Goal: Task Accomplishment & Management: Manage account settings

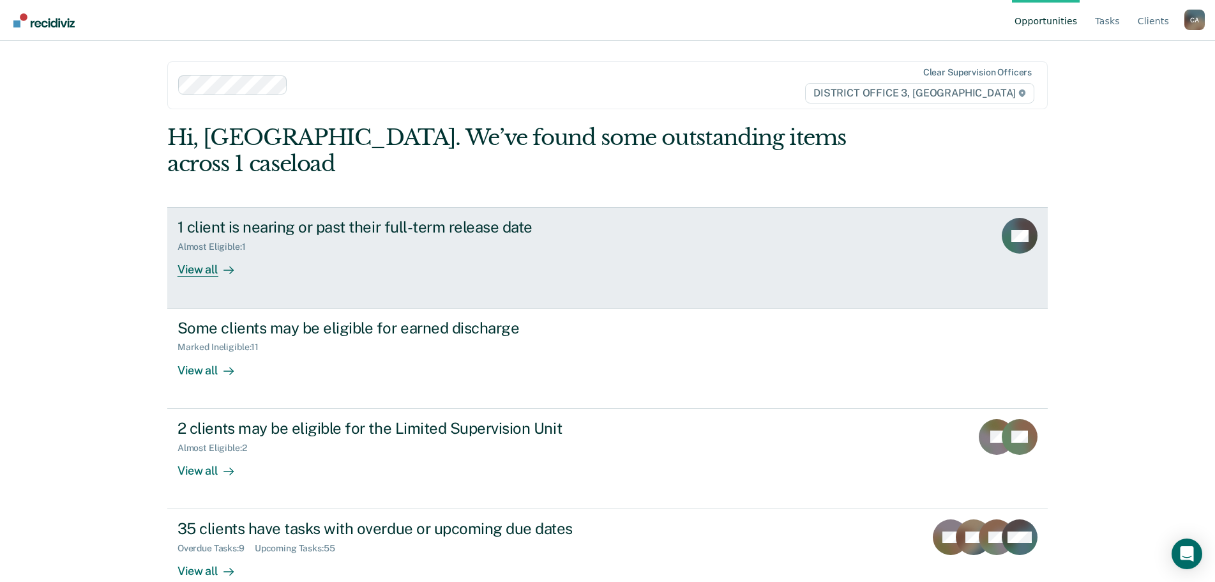
click at [200, 252] on div "View all" at bounding box center [214, 264] width 72 height 25
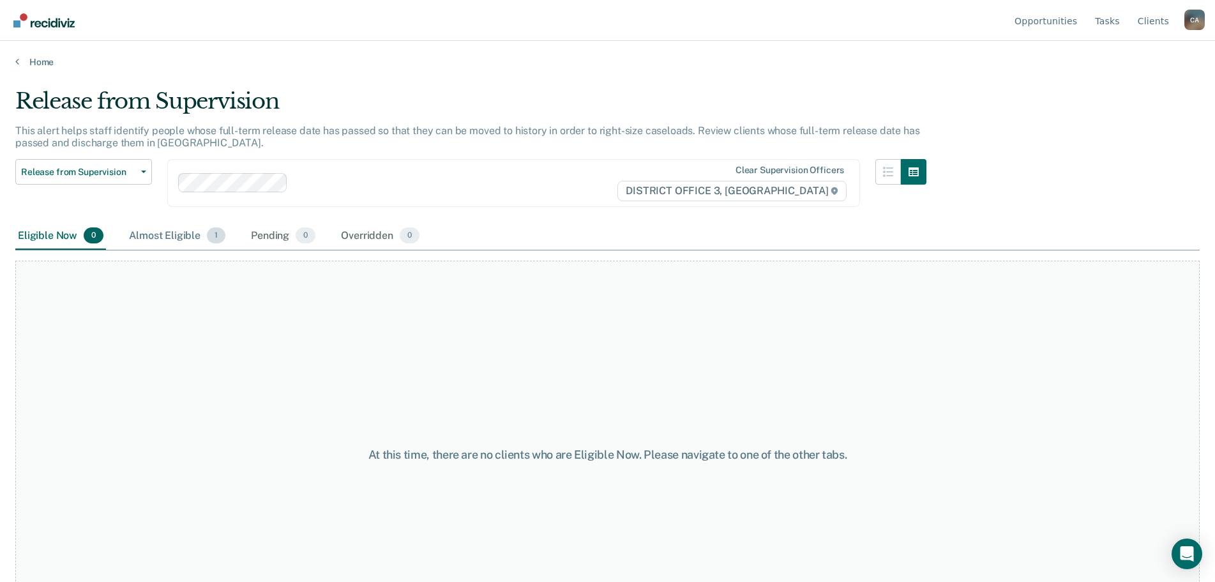
click at [176, 238] on div "Almost Eligible 1" at bounding box center [177, 236] width 102 height 28
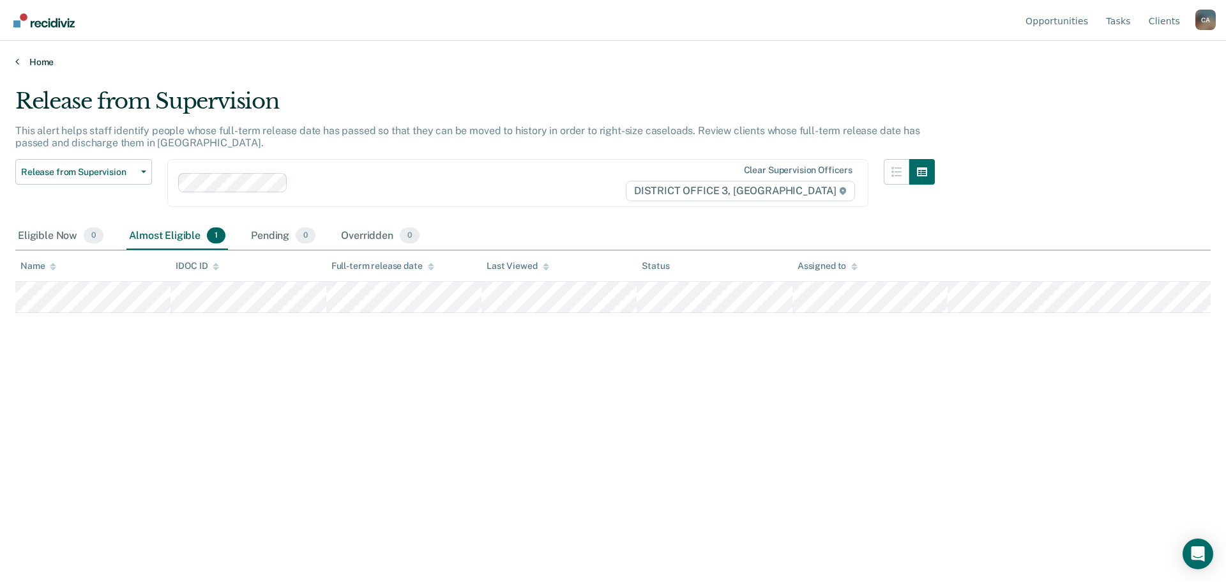
click at [36, 62] on link "Home" at bounding box center [613, 61] width 1196 height 11
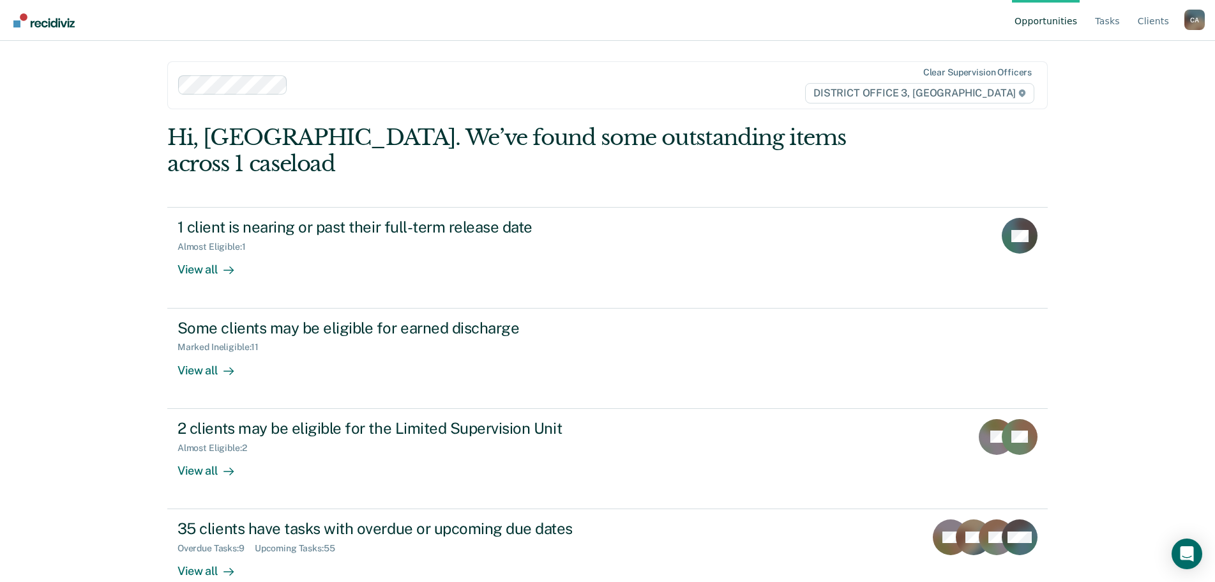
scroll to position [1, 0]
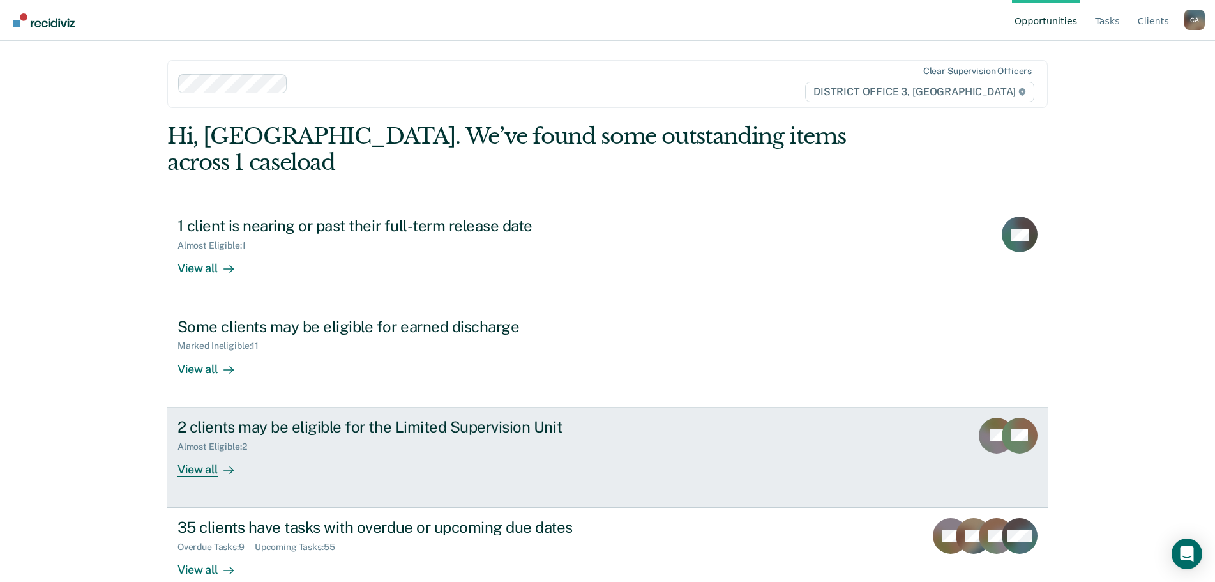
click at [274, 449] on div "2 clients may be eligible for the Limited Supervision Unit Almost Eligible : 2 …" at bounding box center [417, 447] width 479 height 59
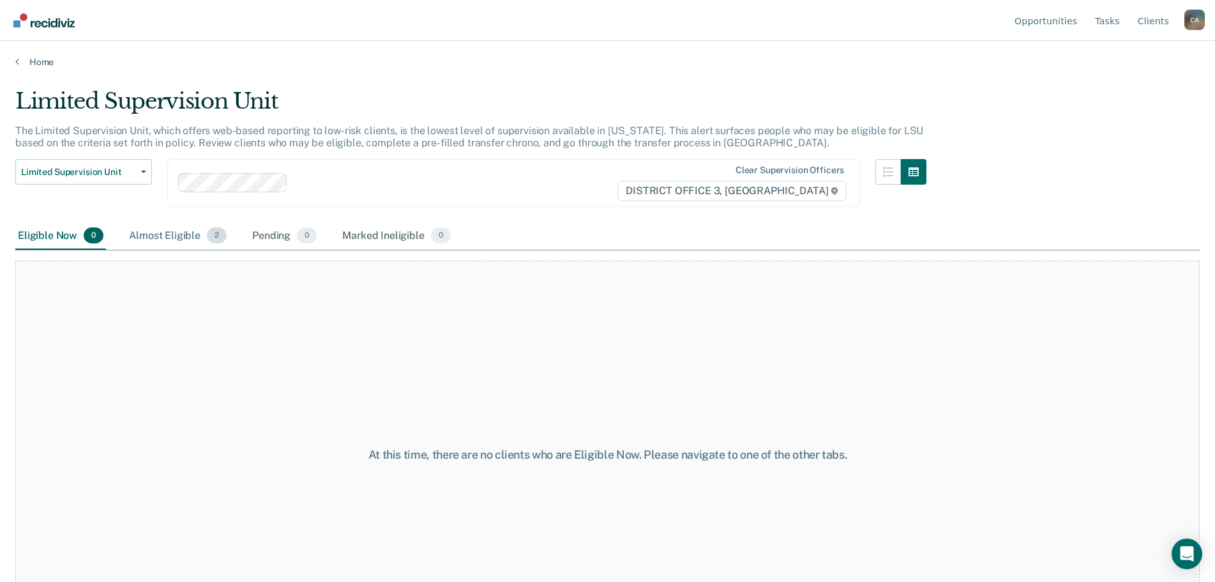
click at [171, 232] on div "Almost Eligible 2" at bounding box center [177, 236] width 103 height 28
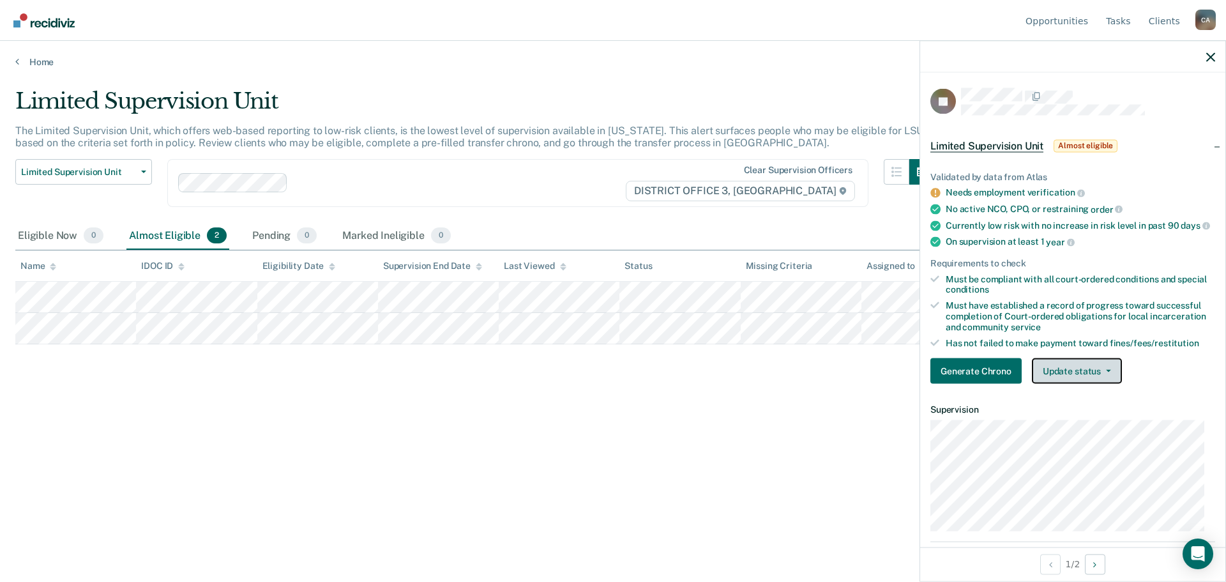
click at [1070, 376] on button "Update status" at bounding box center [1077, 371] width 90 height 26
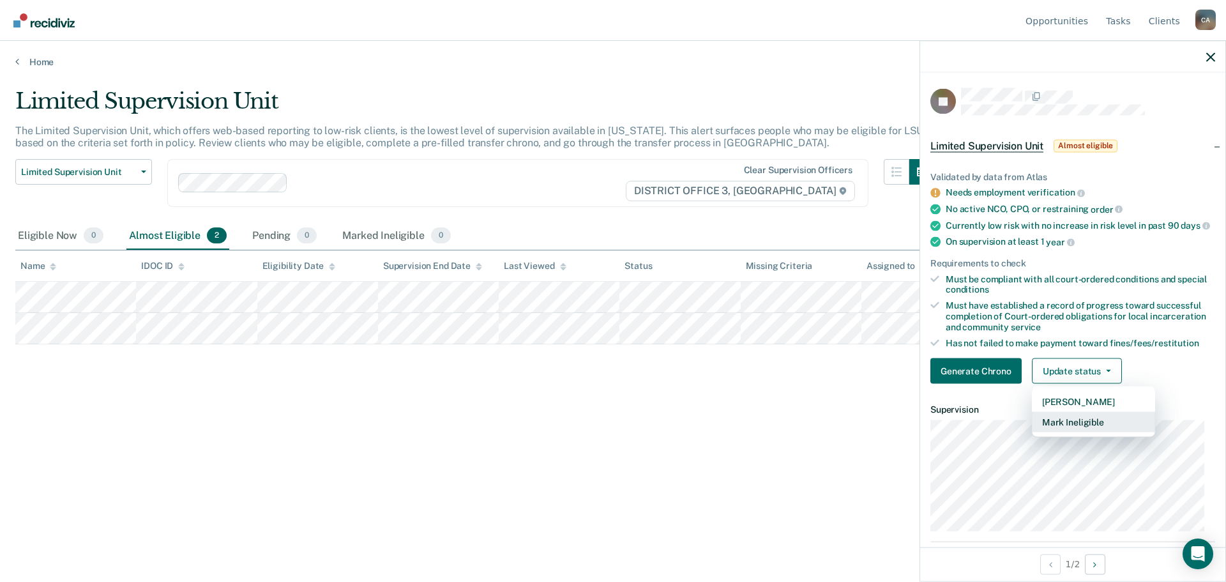
click at [1053, 432] on button "Mark Ineligible" at bounding box center [1093, 422] width 123 height 20
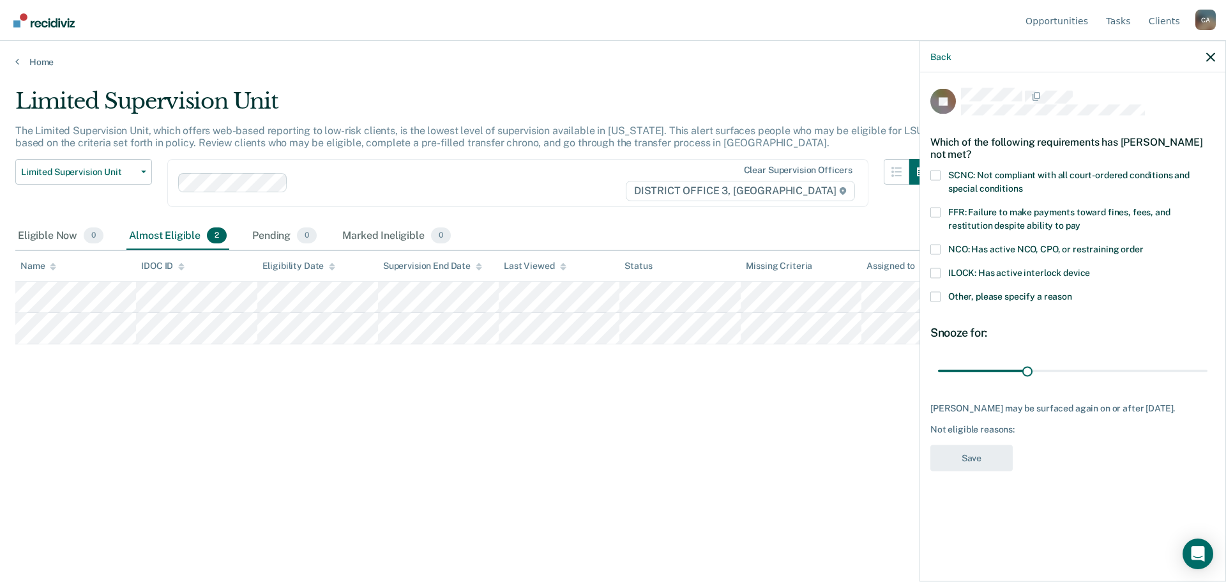
click at [938, 294] on span at bounding box center [935, 296] width 10 height 10
click at [1072, 291] on input "Other, please specify a reason" at bounding box center [1072, 291] width 0 height 0
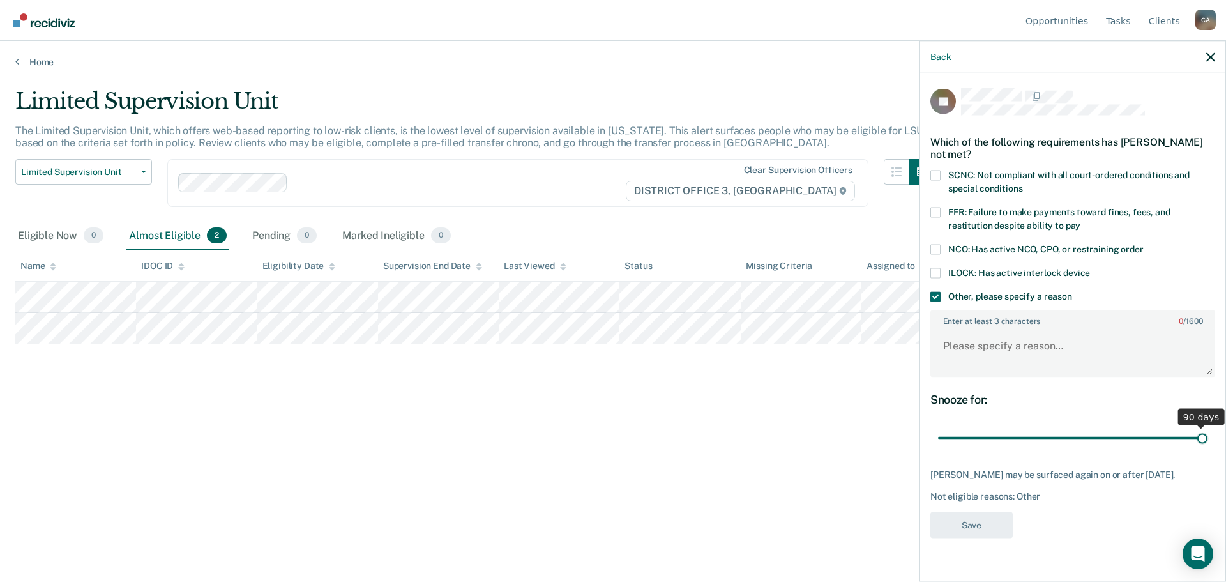
drag, startPoint x: 1026, startPoint y: 439, endPoint x: 1226, endPoint y: 432, distance: 199.4
type input "90"
click at [1208, 432] on input "range" at bounding box center [1073, 438] width 270 height 22
click at [961, 343] on textarea "Enter at least 3 characters 0 / 1600" at bounding box center [1073, 351] width 282 height 47
type textarea "Sex offender"
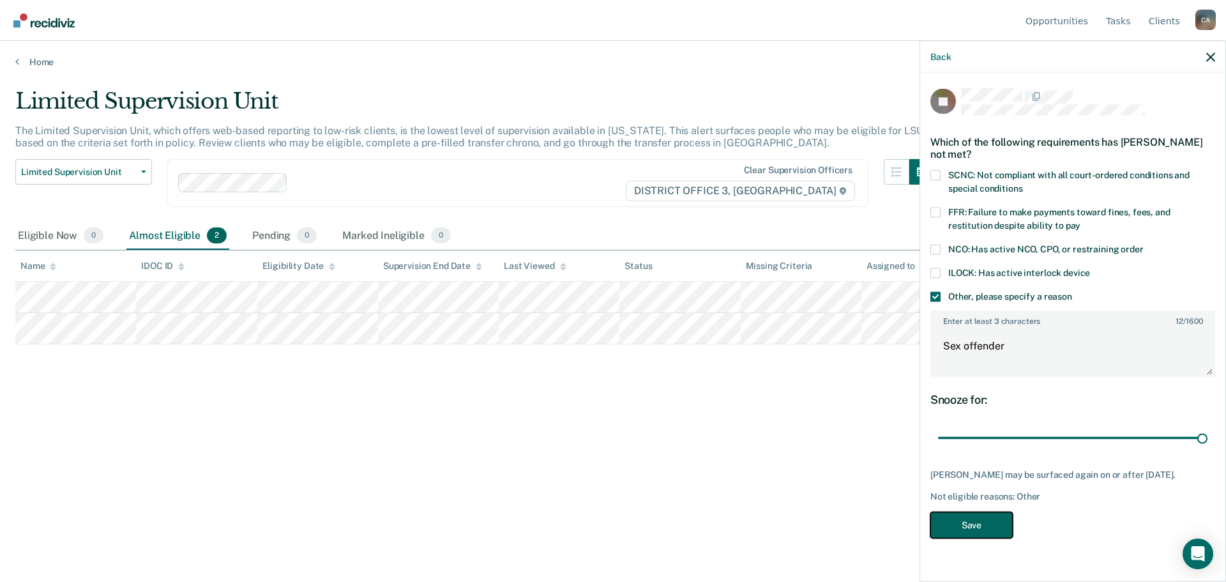
click at [959, 523] on button "Save" at bounding box center [971, 525] width 82 height 26
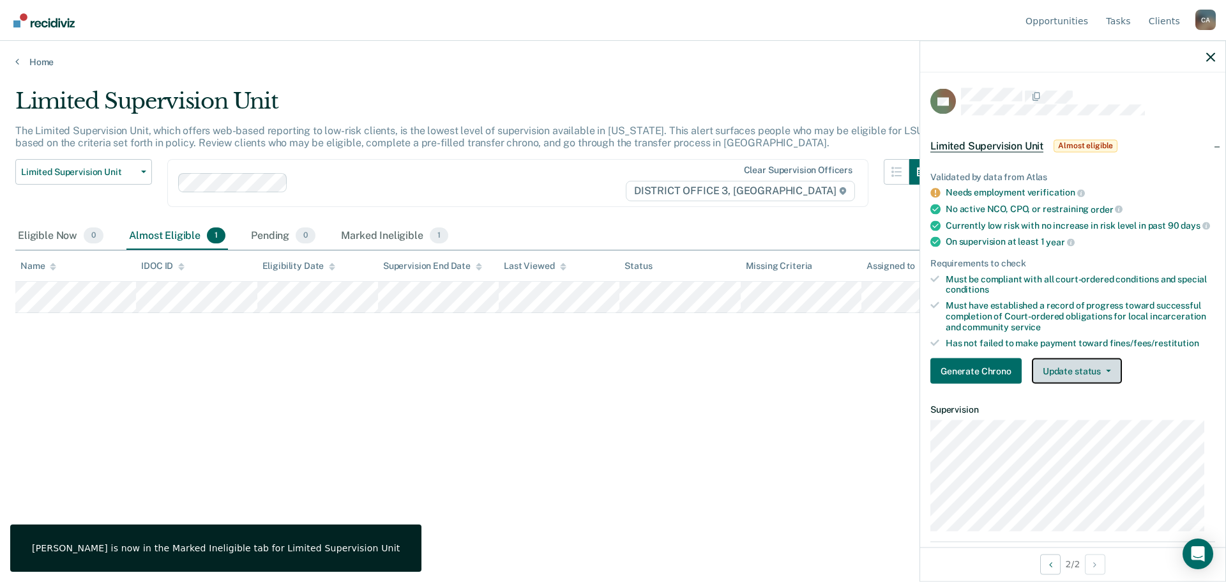
click at [1086, 384] on button "Update status" at bounding box center [1077, 371] width 90 height 26
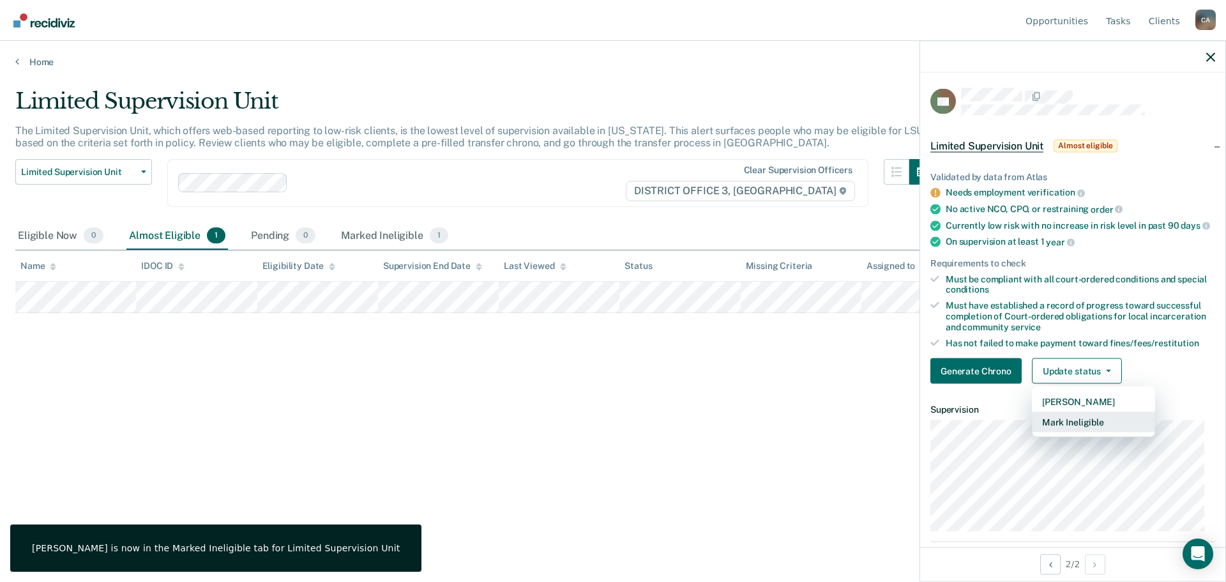
click at [1092, 432] on button "Mark Ineligible" at bounding box center [1093, 422] width 123 height 20
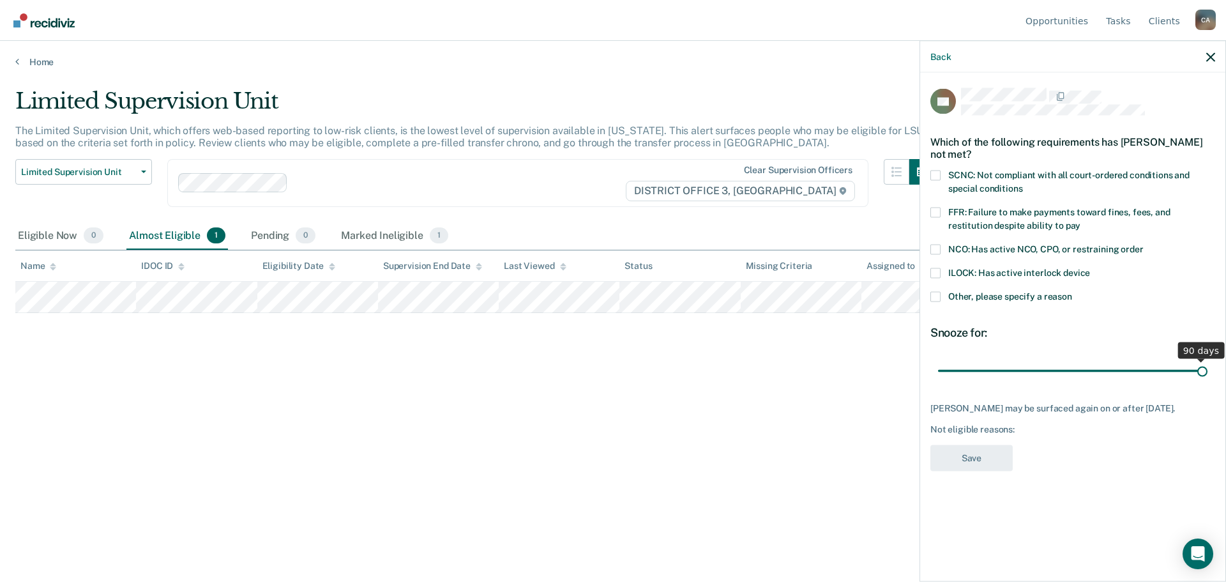
drag, startPoint x: 1025, startPoint y: 370, endPoint x: 1226, endPoint y: 383, distance: 201.0
type input "90"
click at [1208, 382] on input "range" at bounding box center [1073, 371] width 270 height 22
click at [939, 298] on span at bounding box center [935, 296] width 10 height 10
click at [1072, 291] on input "Other, please specify a reason" at bounding box center [1072, 291] width 0 height 0
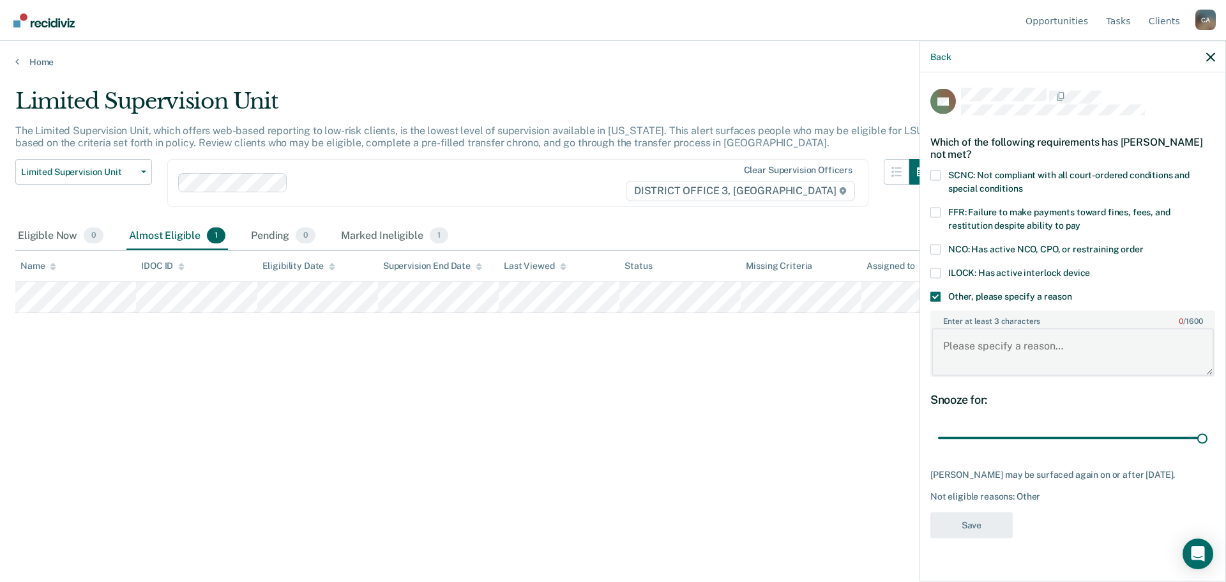
click at [1006, 350] on textarea "Enter at least 3 characters 0 / 1600" at bounding box center [1073, 351] width 282 height 47
type textarea "Sex offender"
click at [981, 519] on button "Save" at bounding box center [971, 525] width 82 height 26
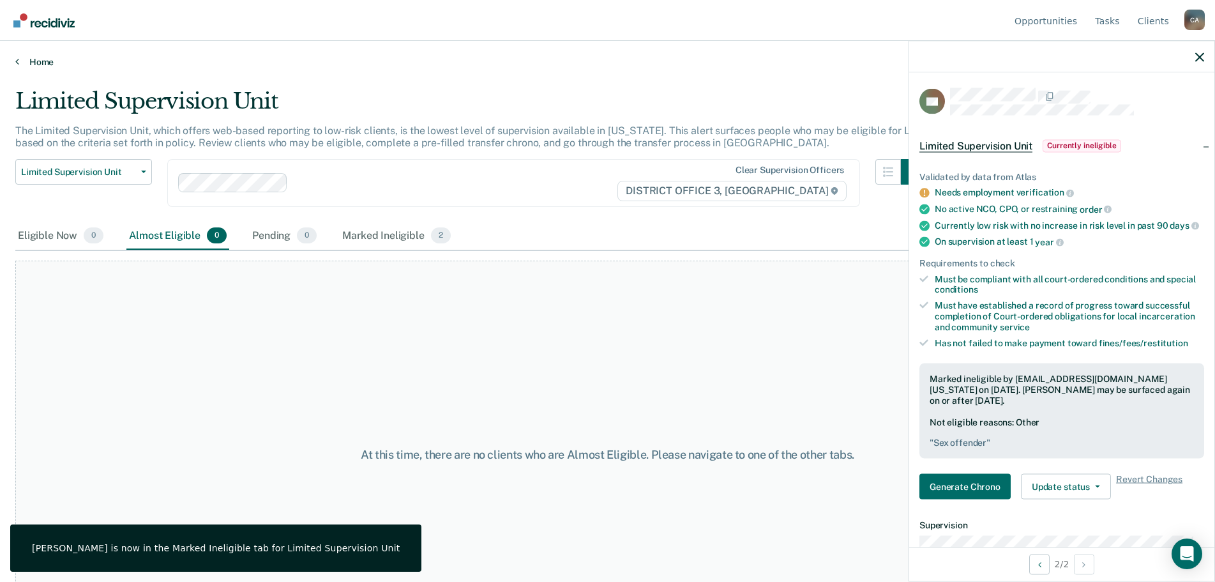
click at [38, 62] on link "Home" at bounding box center [607, 61] width 1185 height 11
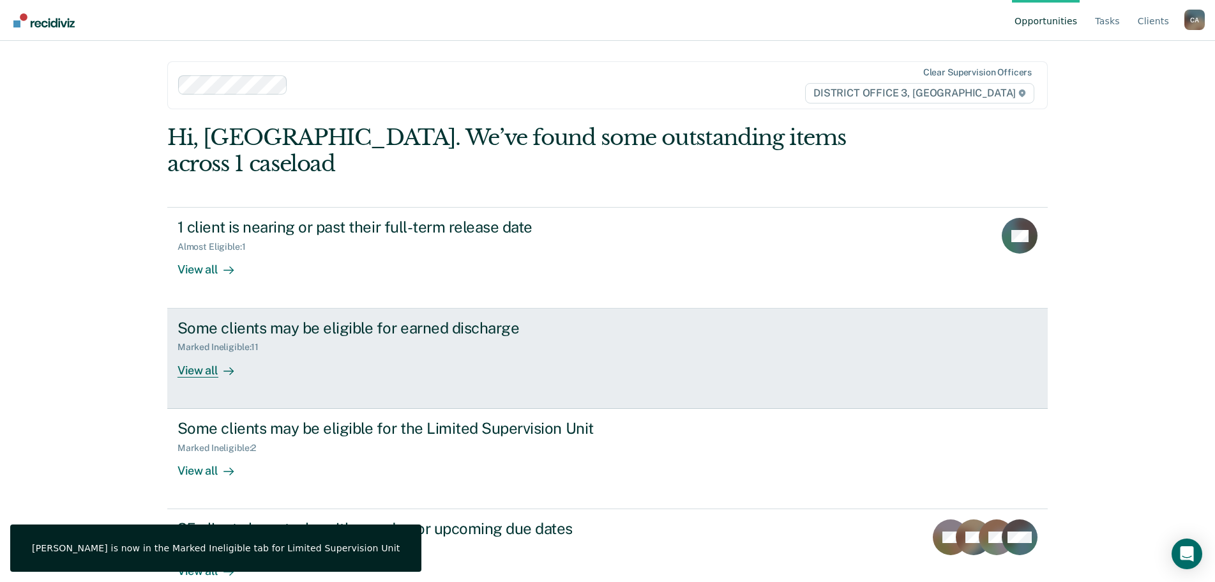
scroll to position [1, 0]
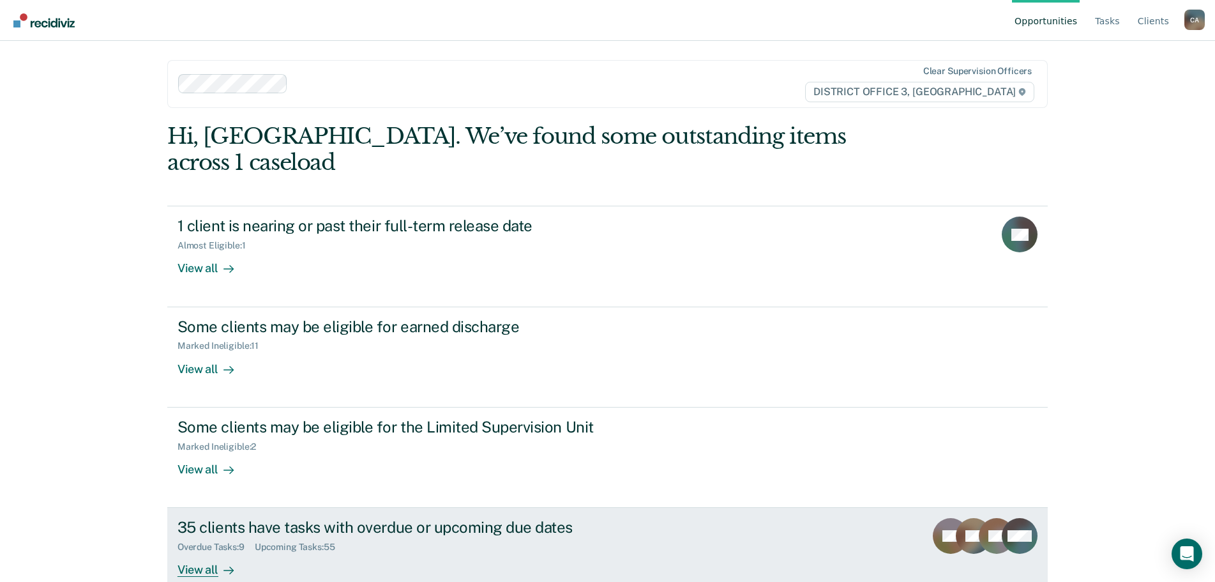
click at [213, 542] on div "Overdue Tasks : 9" at bounding box center [216, 547] width 77 height 11
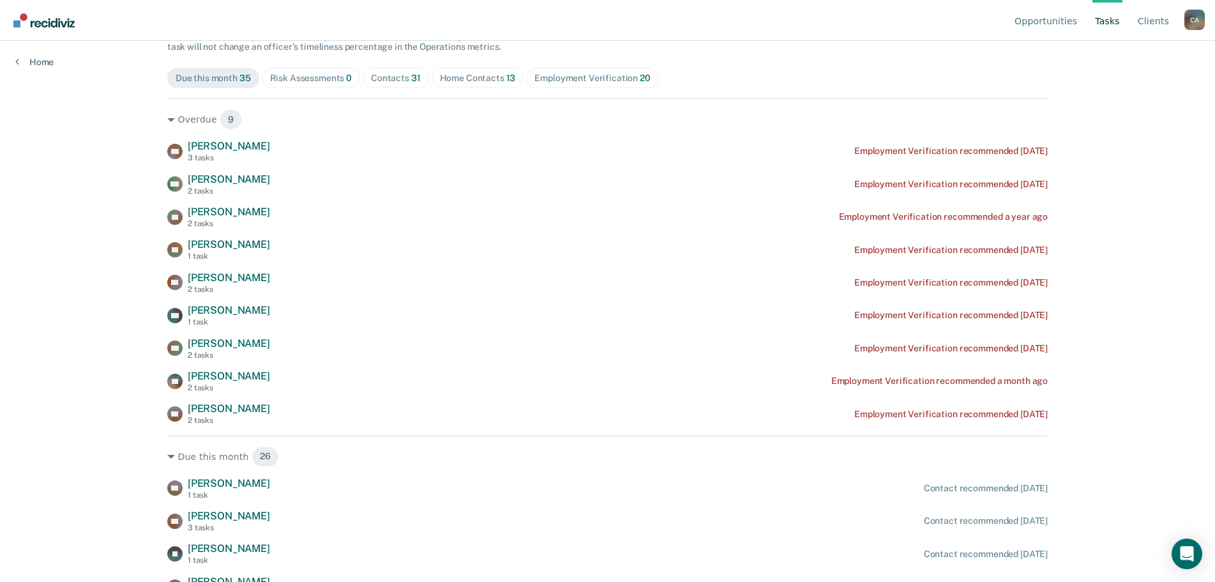
scroll to position [128, 0]
click at [495, 83] on div "Home Contacts 13" at bounding box center [478, 80] width 76 height 11
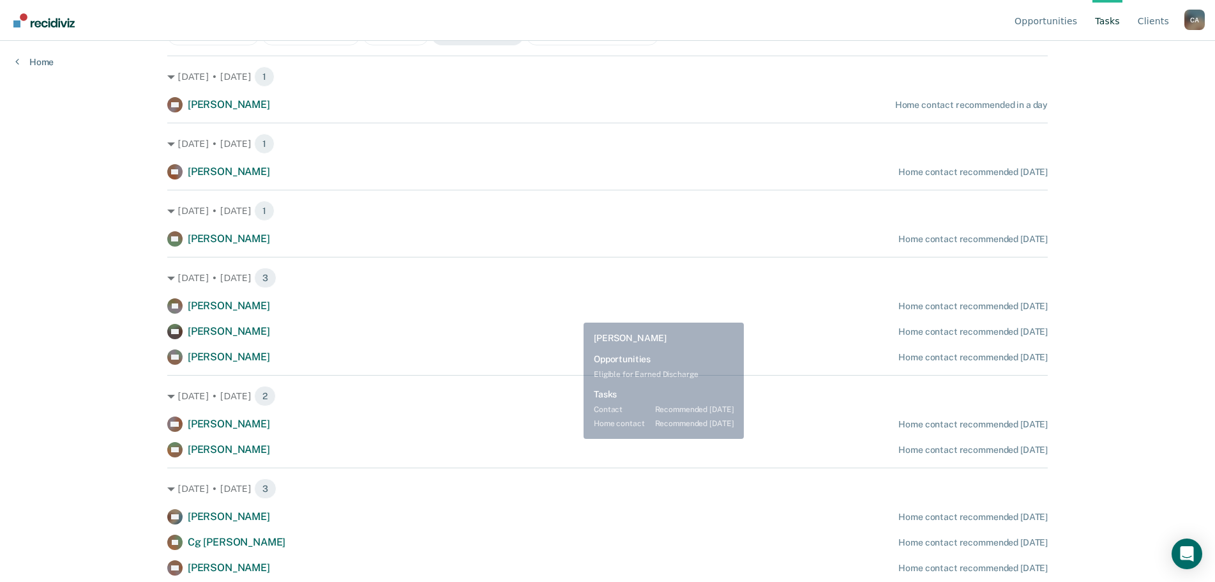
scroll to position [109, 0]
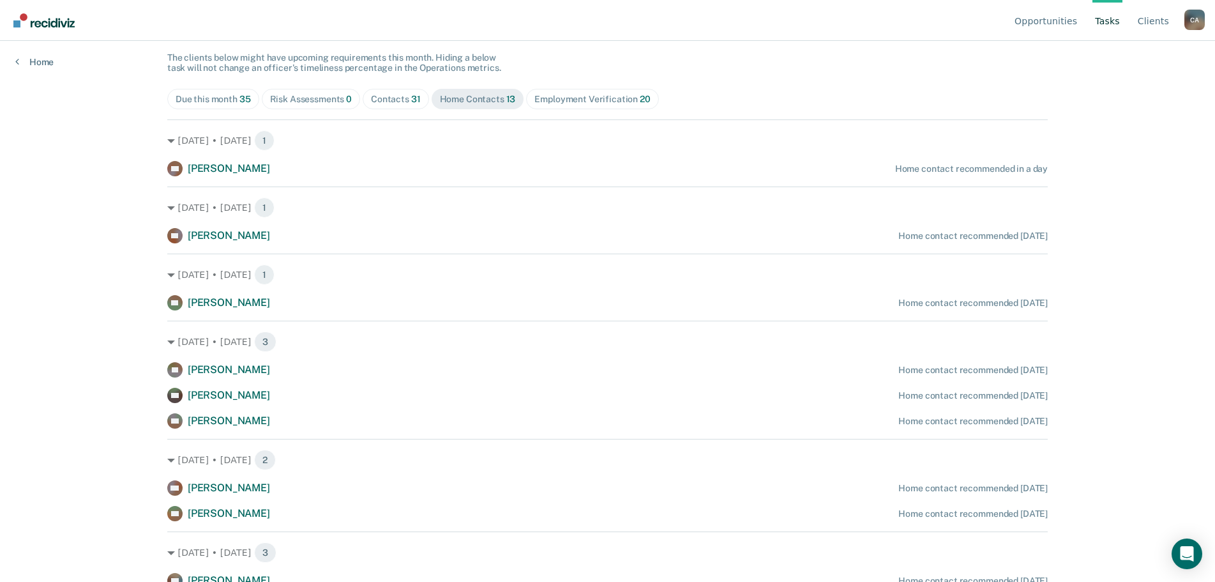
click at [584, 100] on div "Employment Verification 20" at bounding box center [593, 99] width 116 height 11
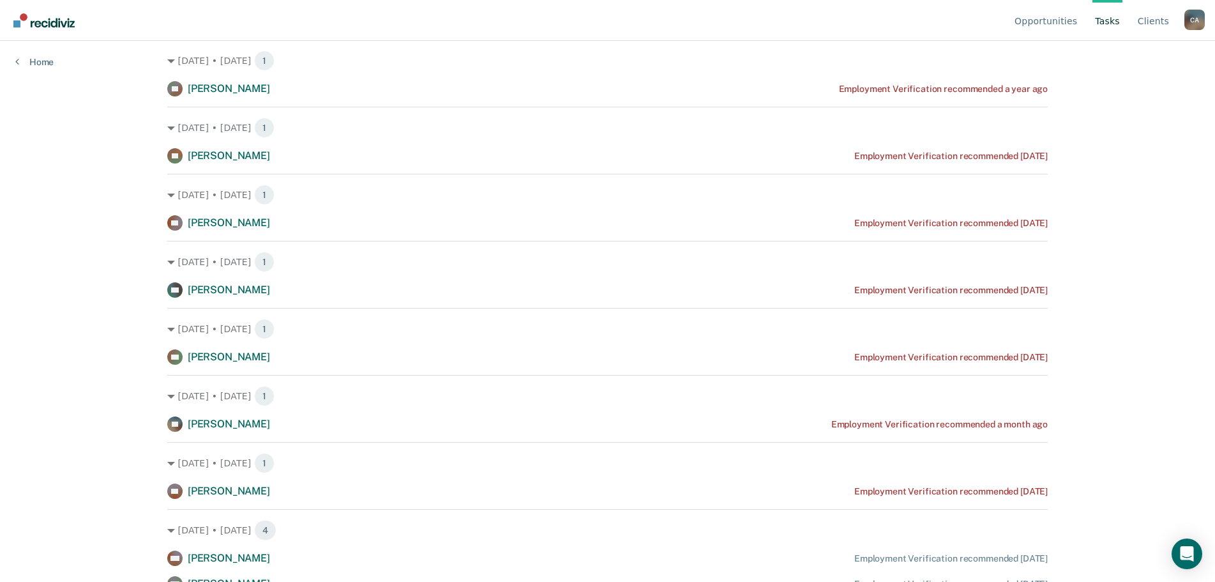
scroll to position [0, 0]
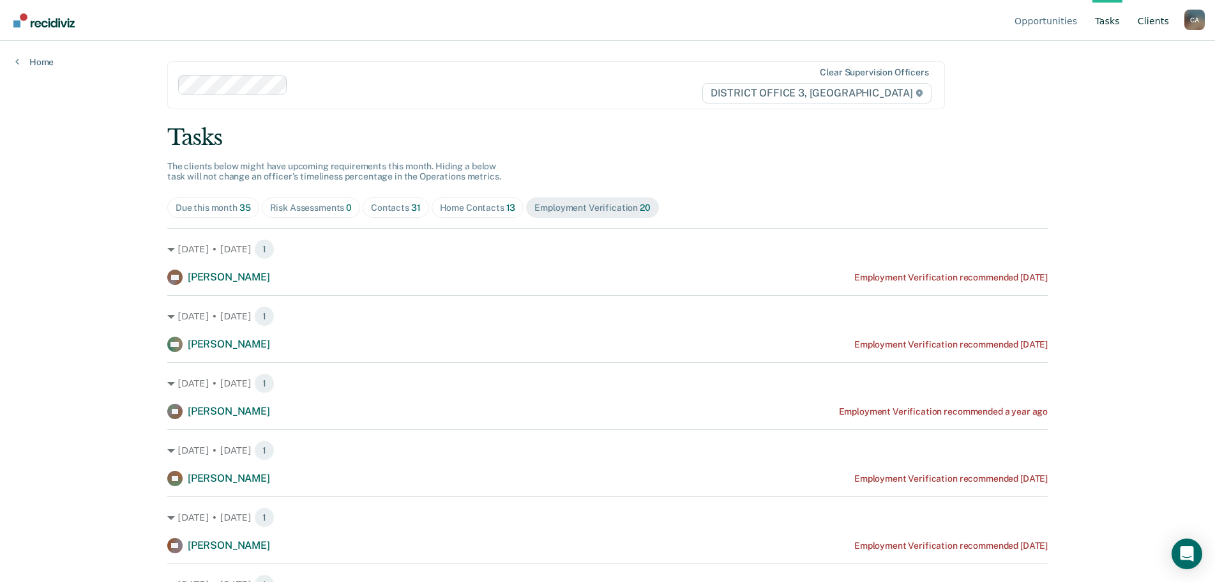
click at [1151, 29] on link "Client s" at bounding box center [1153, 20] width 36 height 41
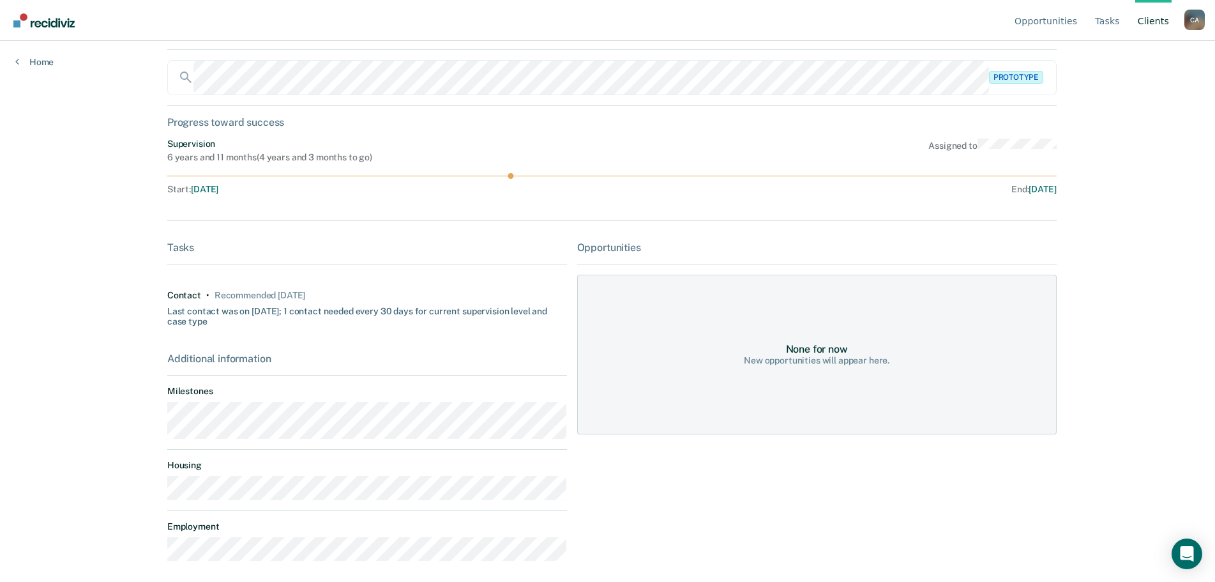
scroll to position [68, 0]
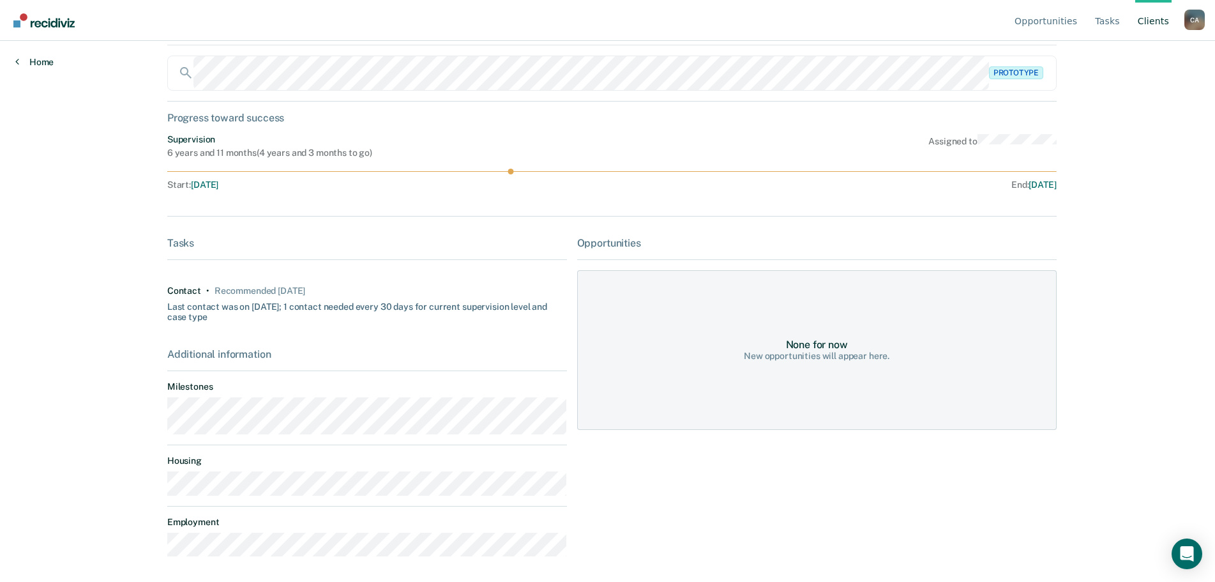
click at [40, 61] on link "Home" at bounding box center [34, 61] width 38 height 11
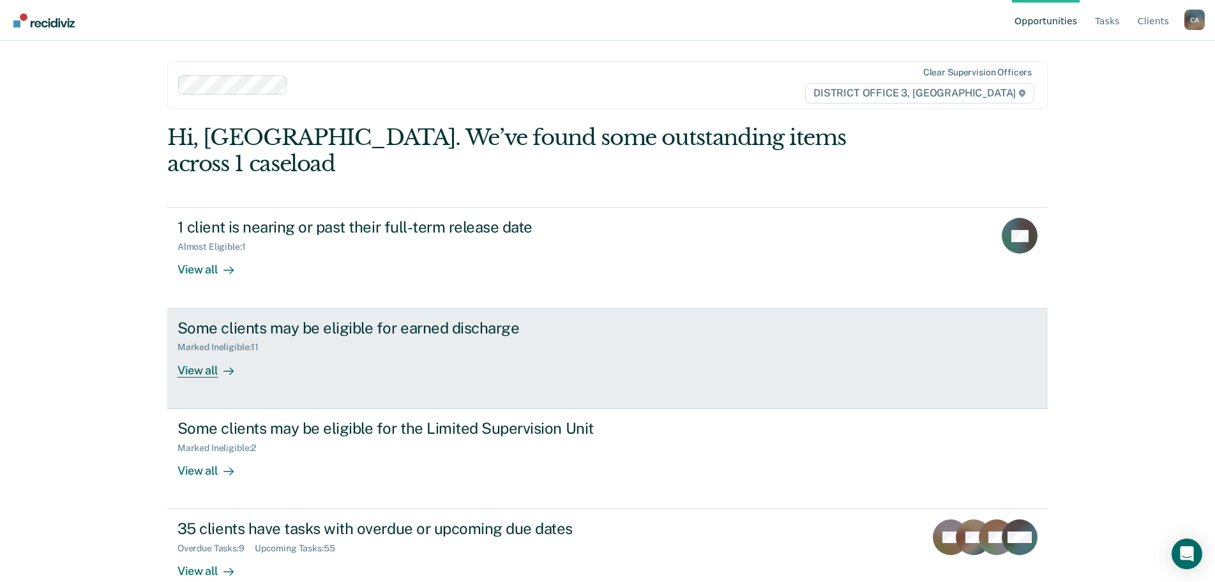
scroll to position [1, 0]
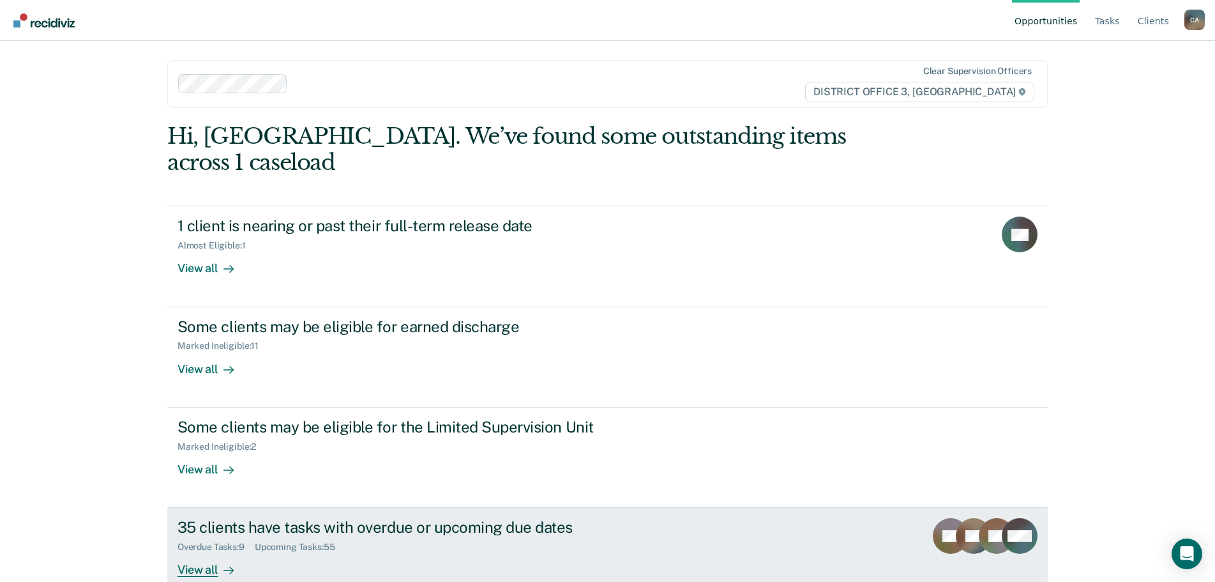
click at [422, 518] on div "35 clients have tasks with overdue or upcoming due dates" at bounding box center [402, 527] width 448 height 19
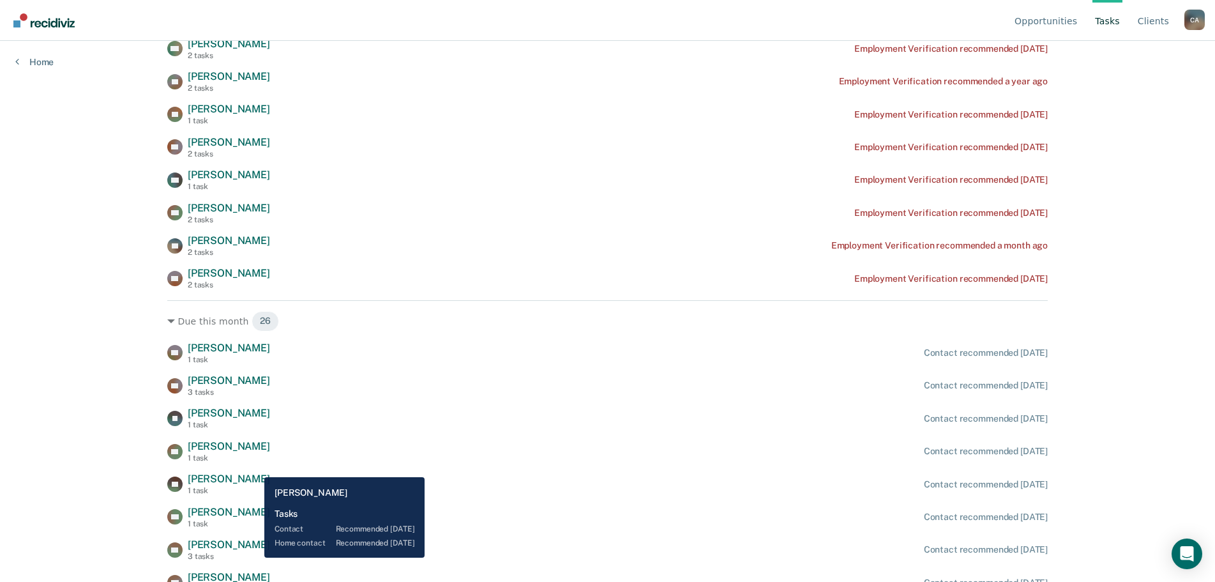
scroll to position [229, 0]
